Goal: Use online tool/utility: Utilize a website feature to perform a specific function

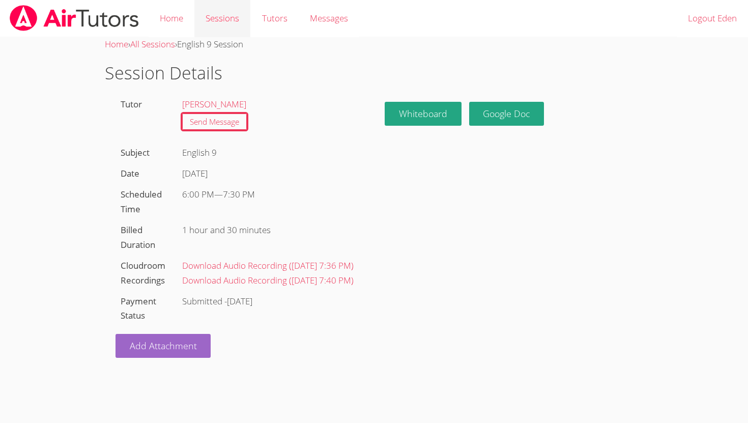
click at [225, 10] on link "Sessions" at bounding box center [222, 18] width 56 height 37
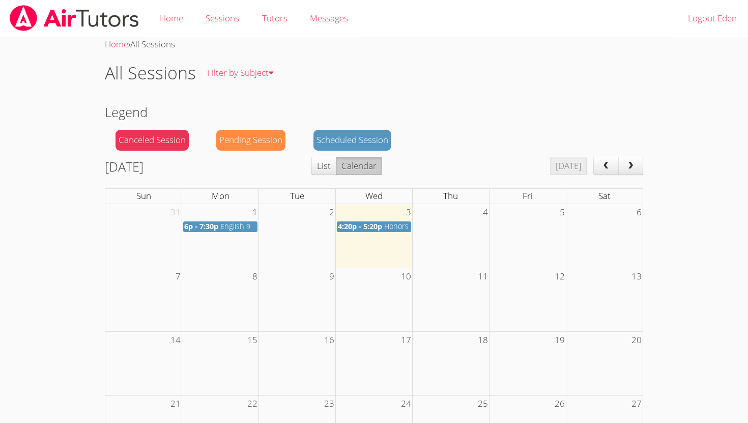
click at [392, 231] on span "Honors Trig & Algebra II" at bounding box center [424, 226] width 80 height 10
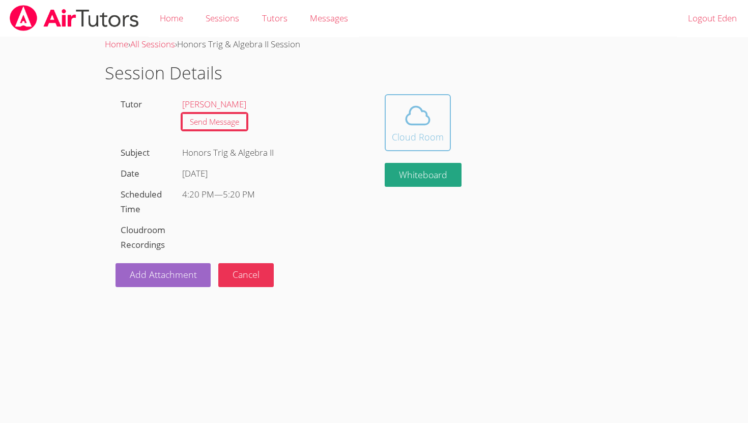
click at [426, 121] on icon at bounding box center [417, 115] width 28 height 28
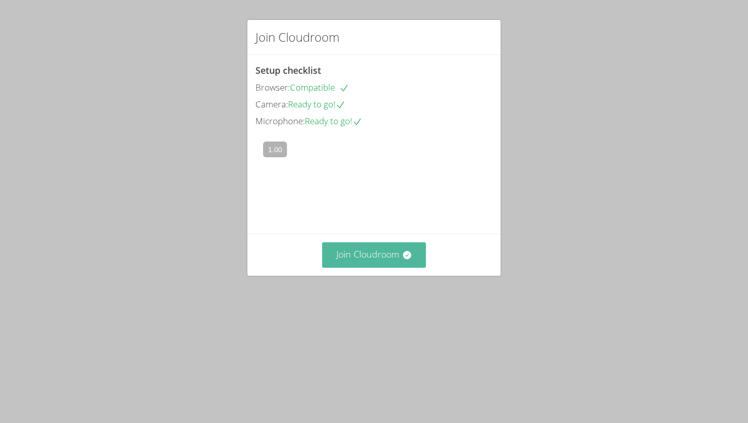
click at [406, 259] on icon at bounding box center [406, 255] width 8 height 8
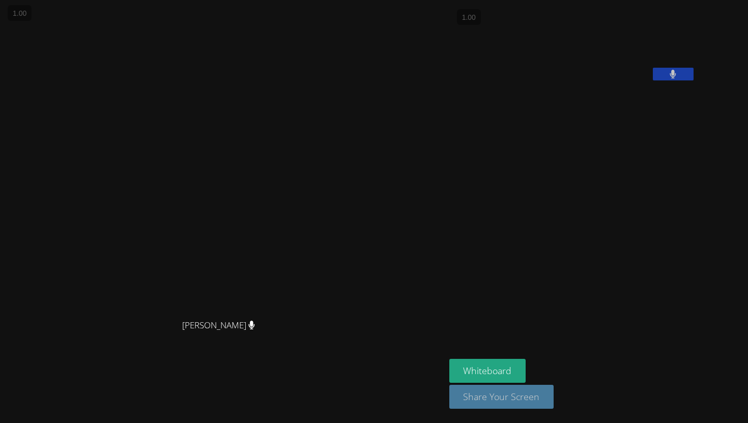
click at [554, 398] on button "Share Your Screen" at bounding box center [501, 397] width 105 height 24
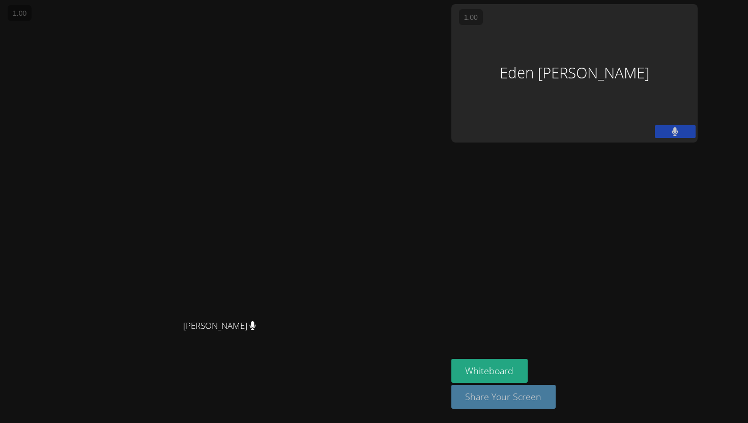
click at [556, 394] on button "Share Your Screen" at bounding box center [503, 397] width 105 height 24
